Goal: Information Seeking & Learning: Learn about a topic

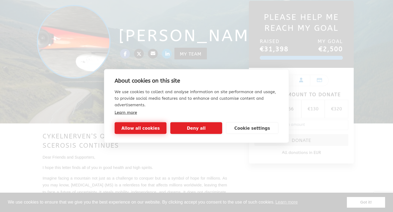
click at [156, 129] on button "Allow all cookies" at bounding box center [141, 129] width 52 height 12
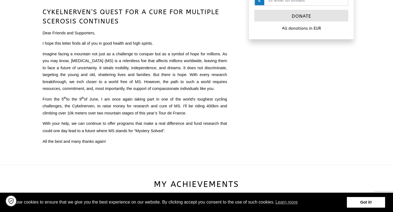
scroll to position [188, 0]
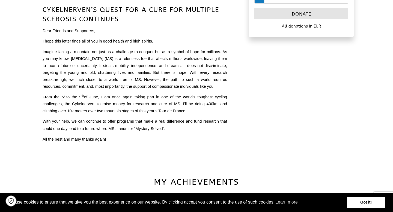
drag, startPoint x: 176, startPoint y: 38, endPoint x: 171, endPoint y: 103, distance: 64.6
click at [171, 103] on div "CYKELNERVEN’S QUEST FOR A CURE FOR MULTIPLE SCEROSIS CONTINUES Dear Friends and…" at bounding box center [135, 74] width 185 height 138
click at [171, 103] on span "From the [DATE] to the [DATE], I am once again taking part in one of the world'…" at bounding box center [135, 104] width 185 height 18
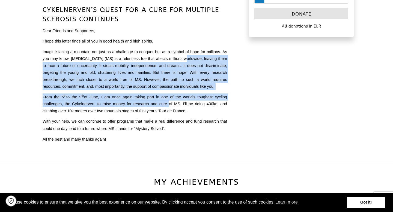
drag, startPoint x: 174, startPoint y: 57, endPoint x: 167, endPoint y: 103, distance: 46.4
click at [167, 103] on div "CYKELNERVEN’S QUEST FOR A CURE FOR MULTIPLE SCEROSIS CONTINUES Dear Friends and…" at bounding box center [135, 74] width 185 height 138
click at [167, 103] on span "From the [DATE] to the [DATE], I am once again taking part in one of the world'…" at bounding box center [135, 104] width 185 height 18
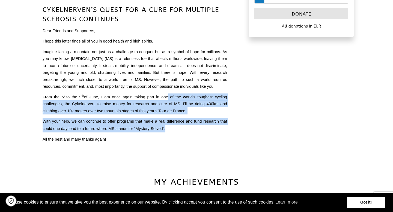
drag, startPoint x: 166, startPoint y: 98, endPoint x: 165, endPoint y: 128, distance: 29.5
click at [165, 128] on div "CYKELNERVEN’S QUEST FOR A CURE FOR MULTIPLE SCEROSIS CONTINUES Dear Friends and…" at bounding box center [135, 74] width 185 height 138
click at [165, 128] on span "With your help, we can continue to offer programs that make a real difference a…" at bounding box center [135, 125] width 185 height 12
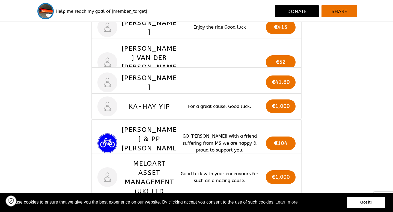
scroll to position [1498, 0]
